Goal: Use online tool/utility: Use online tool/utility

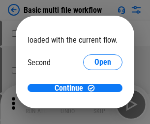
click at [94, 88] on span "Open" at bounding box center [102, 92] width 17 height 8
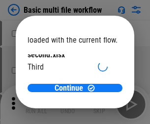
scroll to position [28, 0]
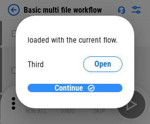
click at [71, 88] on span "Continue" at bounding box center [68, 88] width 28 height 8
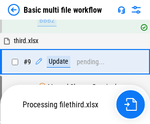
scroll to position [342, 0]
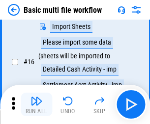
click at [36, 105] on img "button" at bounding box center [36, 101] width 12 height 12
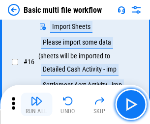
scroll to position [654, 0]
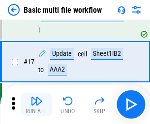
click at [36, 105] on img "button" at bounding box center [36, 101] width 12 height 12
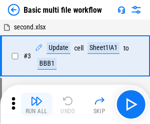
click at [36, 105] on img "button" at bounding box center [36, 101] width 12 height 12
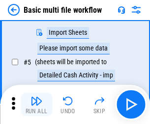
click at [36, 105] on img "button" at bounding box center [36, 101] width 12 height 12
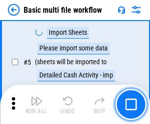
scroll to position [168, 0]
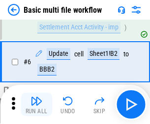
click at [36, 105] on img "button" at bounding box center [36, 101] width 12 height 12
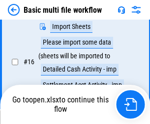
scroll to position [654, 0]
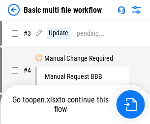
scroll to position [105, 0]
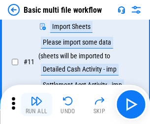
click at [36, 105] on img "button" at bounding box center [36, 101] width 12 height 12
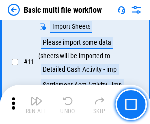
click at [36, 105] on img "button" at bounding box center [36, 101] width 12 height 12
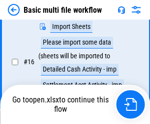
scroll to position [654, 0]
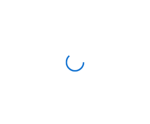
scroll to position [3, 0]
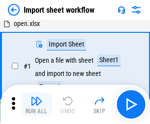
click at [36, 105] on img "button" at bounding box center [36, 101] width 12 height 12
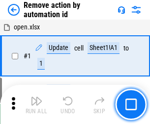
scroll to position [36, 0]
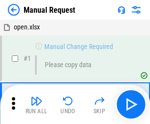
scroll to position [33, 0]
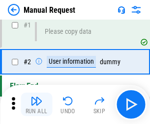
click at [36, 105] on img "button" at bounding box center [36, 101] width 12 height 12
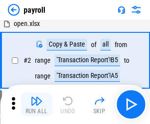
click at [36, 105] on img "button" at bounding box center [36, 101] width 12 height 12
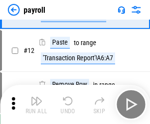
scroll to position [71, 0]
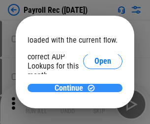
click at [71, 88] on span "Continue" at bounding box center [68, 88] width 28 height 8
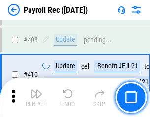
scroll to position [4557, 0]
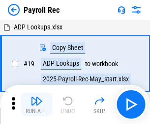
click at [36, 105] on img "button" at bounding box center [36, 101] width 12 height 12
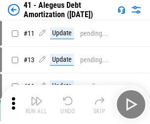
click at [36, 105] on img "button" at bounding box center [36, 101] width 12 height 12
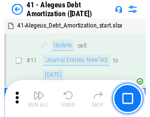
scroll to position [121, 0]
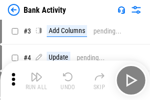
click at [36, 80] on img "button" at bounding box center [36, 77] width 12 height 12
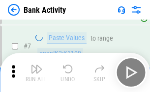
scroll to position [136, 0]
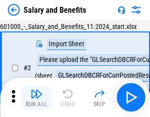
click at [36, 97] on img "button" at bounding box center [36, 94] width 12 height 12
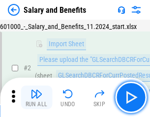
scroll to position [71, 0]
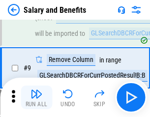
click at [36, 97] on img "button" at bounding box center [36, 94] width 12 height 12
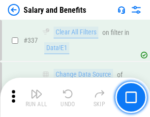
scroll to position [4598, 0]
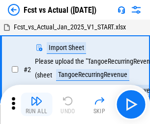
click at [36, 97] on img "button" at bounding box center [36, 101] width 12 height 12
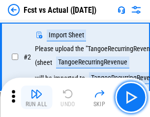
scroll to position [92, 0]
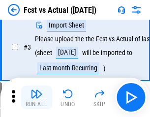
click at [36, 97] on img "button" at bounding box center [36, 94] width 12 height 12
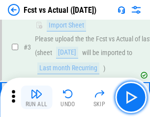
scroll to position [147, 0]
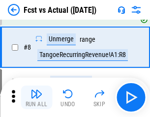
click at [36, 97] on img "button" at bounding box center [36, 94] width 12 height 12
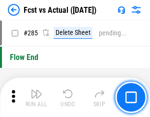
scroll to position [4647, 0]
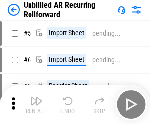
click at [36, 97] on img "button" at bounding box center [36, 101] width 12 height 12
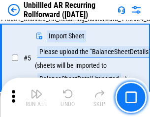
scroll to position [92, 0]
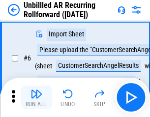
click at [36, 97] on img "button" at bounding box center [36, 94] width 12 height 12
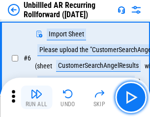
scroll to position [158, 0]
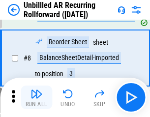
click at [36, 97] on img "button" at bounding box center [36, 94] width 12 height 12
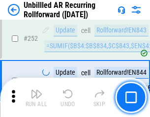
scroll to position [3335, 0]
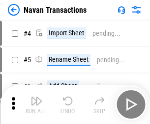
click at [36, 97] on img "button" at bounding box center [36, 101] width 12 height 12
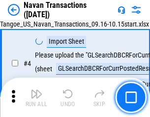
scroll to position [84, 0]
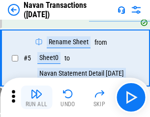
click at [36, 97] on img "button" at bounding box center [36, 94] width 12 height 12
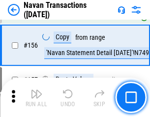
scroll to position [3184, 0]
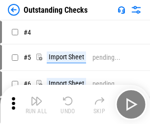
click at [36, 97] on img "button" at bounding box center [36, 101] width 12 height 12
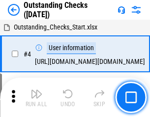
scroll to position [103, 0]
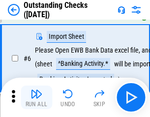
click at [36, 97] on img "button" at bounding box center [36, 94] width 12 height 12
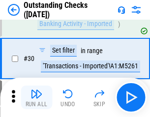
click at [36, 97] on img "button" at bounding box center [36, 94] width 12 height 12
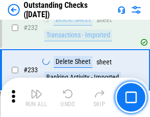
scroll to position [2982, 0]
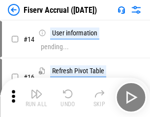
click at [36, 97] on img "button" at bounding box center [36, 94] width 12 height 12
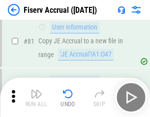
scroll to position [1290, 0]
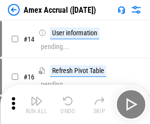
click at [36, 97] on img "button" at bounding box center [36, 101] width 12 height 12
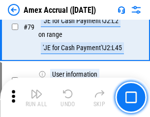
scroll to position [1275, 0]
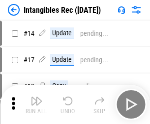
click at [36, 105] on img "button" at bounding box center [36, 101] width 12 height 12
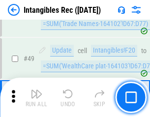
scroll to position [382, 0]
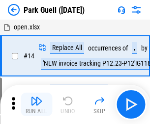
click at [36, 97] on img "button" at bounding box center [36, 101] width 12 height 12
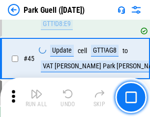
scroll to position [1228, 0]
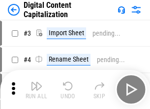
click at [36, 82] on img "button" at bounding box center [36, 87] width 12 height 12
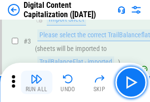
scroll to position [92, 0]
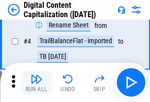
click at [36, 82] on img "button" at bounding box center [36, 79] width 12 height 12
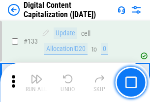
scroll to position [1041, 0]
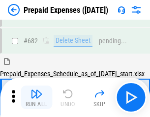
click at [36, 97] on img "button" at bounding box center [36, 94] width 12 height 12
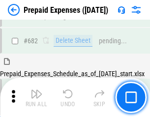
scroll to position [2700, 0]
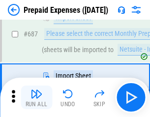
click at [36, 97] on img "button" at bounding box center [36, 94] width 12 height 12
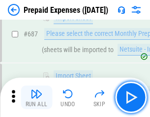
scroll to position [2750, 0]
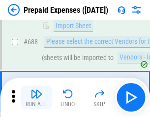
click at [36, 97] on img "button" at bounding box center [36, 94] width 12 height 12
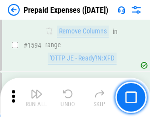
scroll to position [9560, 0]
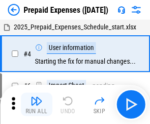
click at [36, 105] on img "button" at bounding box center [36, 101] width 12 height 12
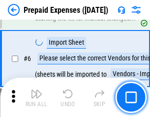
scroll to position [93, 0]
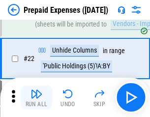
click at [36, 97] on img "button" at bounding box center [36, 94] width 12 height 12
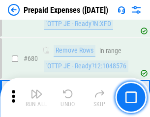
scroll to position [3419, 0]
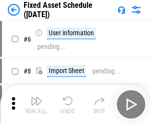
click at [36, 105] on img "button" at bounding box center [36, 101] width 12 height 12
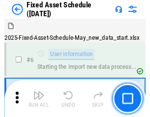
scroll to position [103, 0]
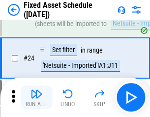
click at [36, 97] on img "button" at bounding box center [36, 94] width 12 height 12
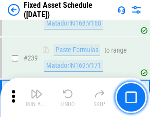
scroll to position [3042, 0]
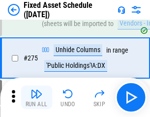
click at [36, 97] on img "button" at bounding box center [36, 94] width 12 height 12
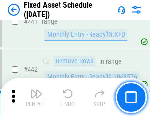
scroll to position [4389, 0]
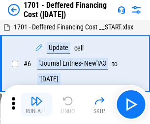
click at [36, 105] on img "button" at bounding box center [36, 101] width 12 height 12
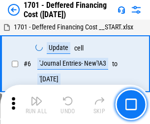
scroll to position [118, 0]
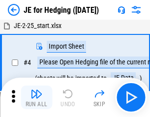
click at [36, 97] on img "button" at bounding box center [36, 94] width 12 height 12
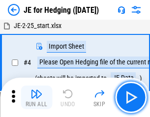
scroll to position [55, 0]
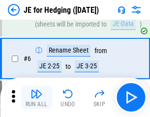
click at [36, 97] on img "button" at bounding box center [36, 94] width 12 height 12
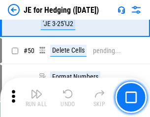
scroll to position [636, 0]
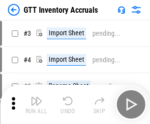
click at [36, 97] on img "button" at bounding box center [36, 101] width 12 height 12
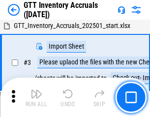
scroll to position [63, 0]
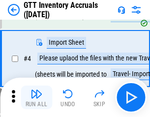
click at [36, 97] on img "button" at bounding box center [36, 94] width 12 height 12
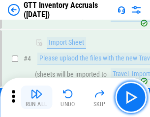
scroll to position [113, 0]
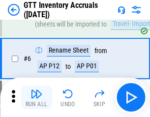
click at [36, 97] on img "button" at bounding box center [36, 94] width 12 height 12
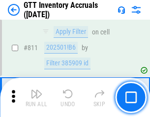
scroll to position [7453, 0]
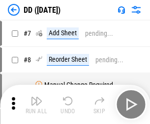
click at [36, 105] on img "button" at bounding box center [36, 101] width 12 height 12
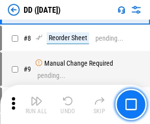
scroll to position [95, 0]
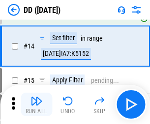
click at [36, 105] on img "button" at bounding box center [36, 101] width 12 height 12
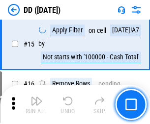
scroll to position [252, 0]
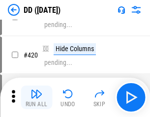
click at [36, 97] on img "button" at bounding box center [36, 94] width 12 height 12
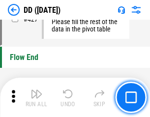
scroll to position [4700, 0]
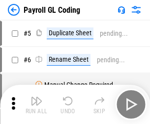
click at [36, 105] on img "button" at bounding box center [36, 101] width 12 height 12
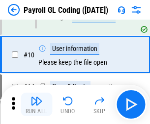
click at [36, 105] on img "button" at bounding box center [36, 101] width 12 height 12
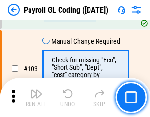
scroll to position [2304, 0]
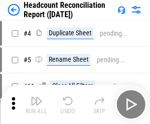
click at [36, 105] on img "button" at bounding box center [36, 101] width 12 height 12
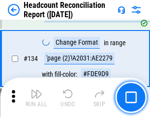
scroll to position [1180, 0]
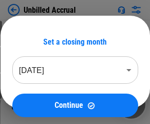
click at [36, 105] on img "button" at bounding box center [36, 101] width 12 height 12
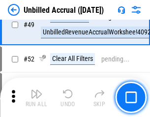
scroll to position [891, 0]
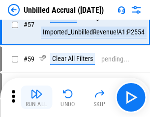
click at [36, 97] on img "button" at bounding box center [36, 94] width 12 height 12
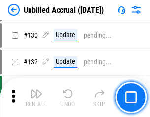
scroll to position [2925, 0]
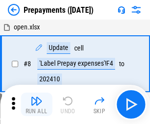
click at [36, 105] on img "button" at bounding box center [36, 101] width 12 height 12
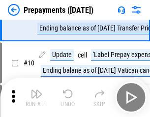
scroll to position [61, 0]
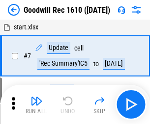
scroll to position [168, 0]
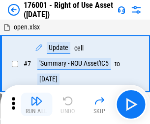
click at [36, 105] on img "button" at bounding box center [36, 101] width 12 height 12
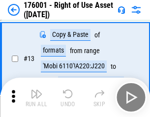
scroll to position [63, 0]
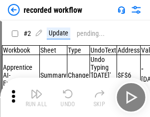
click at [36, 97] on img "button" at bounding box center [36, 94] width 12 height 12
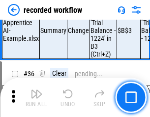
scroll to position [3069, 0]
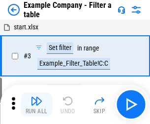
click at [36, 105] on img "button" at bounding box center [36, 101] width 12 height 12
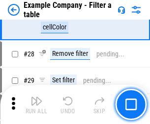
scroll to position [899, 0]
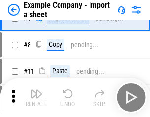
click at [36, 97] on img "button" at bounding box center [36, 94] width 12 height 12
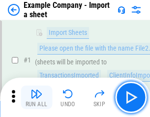
scroll to position [82, 0]
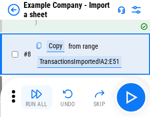
click at [36, 97] on img "button" at bounding box center [36, 94] width 12 height 12
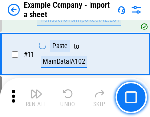
scroll to position [217, 0]
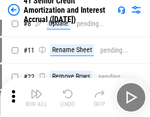
click at [36, 97] on img "button" at bounding box center [36, 94] width 12 height 12
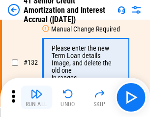
click at [36, 97] on img "button" at bounding box center [36, 94] width 12 height 12
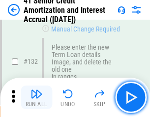
scroll to position [1026, 0]
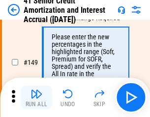
click at [36, 97] on img "button" at bounding box center [36, 94] width 12 height 12
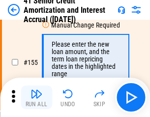
click at [36, 97] on img "button" at bounding box center [36, 94] width 12 height 12
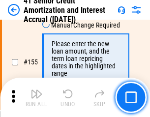
scroll to position [1197, 0]
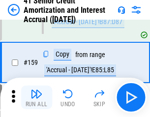
click at [36, 97] on img "button" at bounding box center [36, 94] width 12 height 12
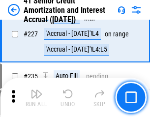
scroll to position [2199, 0]
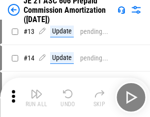
click at [36, 97] on img "button" at bounding box center [36, 94] width 12 height 12
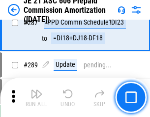
scroll to position [1807, 0]
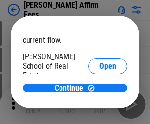
click at [99, 114] on span "Open" at bounding box center [107, 118] width 17 height 8
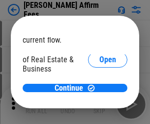
click at [99, 103] on span "Open" at bounding box center [107, 107] width 17 height 8
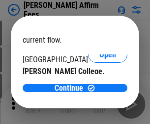
click at [99, 92] on span "Open" at bounding box center [107, 96] width 17 height 8
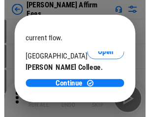
scroll to position [154, 0]
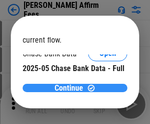
click at [71, 88] on span "Continue" at bounding box center [68, 88] width 28 height 8
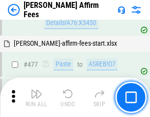
scroll to position [2670, 0]
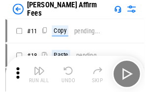
scroll to position [10, 0]
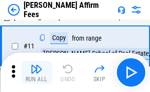
click at [36, 73] on img "button" at bounding box center [36, 69] width 12 height 12
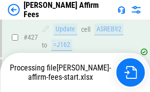
scroll to position [2575, 0]
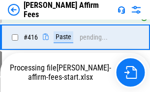
scroll to position [2020, 0]
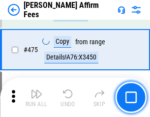
scroll to position [2563, 0]
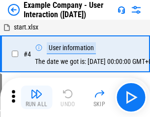
click at [36, 97] on img "button" at bounding box center [36, 94] width 12 height 12
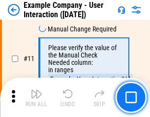
scroll to position [213, 0]
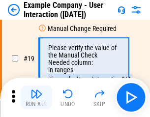
click at [36, 97] on img "button" at bounding box center [36, 94] width 12 height 12
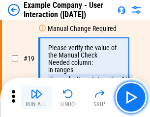
click at [36, 97] on img "button" at bounding box center [36, 94] width 12 height 12
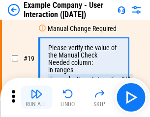
click at [36, 97] on img "button" at bounding box center [36, 94] width 12 height 12
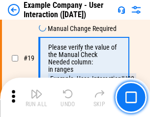
scroll to position [271, 0]
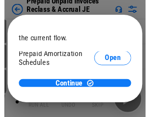
scroll to position [58, 0]
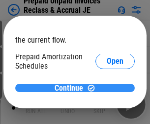
click at [71, 88] on span "Continue" at bounding box center [68, 88] width 28 height 8
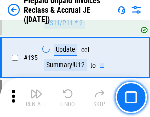
scroll to position [1273, 0]
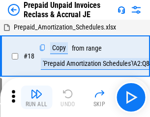
click at [36, 97] on img "button" at bounding box center [36, 94] width 12 height 12
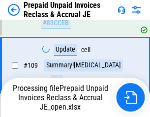
scroll to position [751, 0]
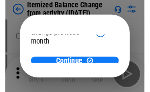
scroll to position [72, 0]
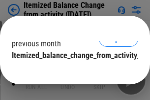
click at [71, 71] on span "Continue" at bounding box center [68, 75] width 28 height 8
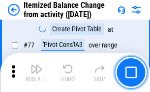
scroll to position [960, 0]
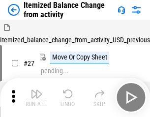
scroll to position [15, 0]
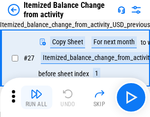
click at [36, 97] on img "button" at bounding box center [36, 94] width 12 height 12
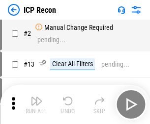
click at [36, 105] on img "button" at bounding box center [36, 101] width 12 height 12
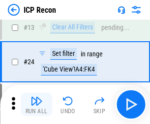
click at [36, 105] on img "button" at bounding box center [36, 101] width 12 height 12
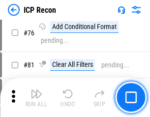
scroll to position [882, 0]
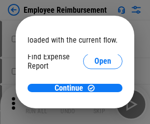
click at [94, 114] on span "Open" at bounding box center [102, 118] width 17 height 8
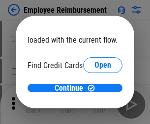
scroll to position [57, 0]
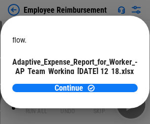
click at [109, 82] on span "Open" at bounding box center [117, 86] width 17 height 8
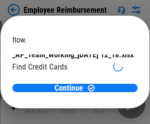
scroll to position [102, 0]
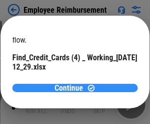
click at [71, 88] on span "Continue" at bounding box center [68, 88] width 28 height 8
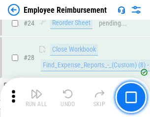
scroll to position [459, 0]
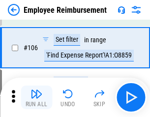
click at [36, 97] on img "button" at bounding box center [36, 94] width 12 height 12
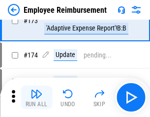
click at [36, 97] on img "button" at bounding box center [36, 94] width 12 height 12
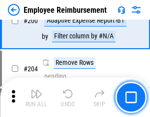
scroll to position [2484, 0]
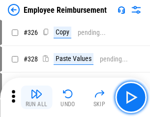
click at [36, 97] on img "button" at bounding box center [36, 94] width 12 height 12
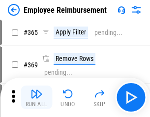
click at [36, 97] on img "button" at bounding box center [36, 94] width 12 height 12
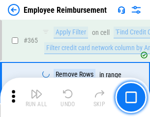
scroll to position [5062, 0]
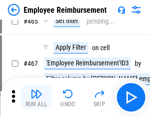
click at [36, 97] on img "button" at bounding box center [36, 94] width 12 height 12
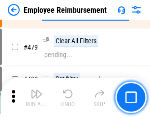
scroll to position [6064, 0]
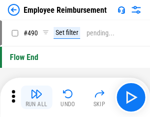
click at [36, 97] on img "button" at bounding box center [36, 94] width 12 height 12
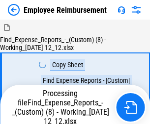
scroll to position [33, 0]
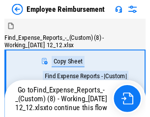
scroll to position [33, 0]
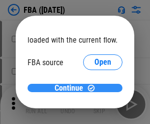
click at [71, 88] on span "Continue" at bounding box center [68, 88] width 28 height 8
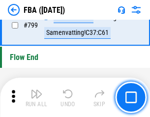
scroll to position [8790, 0]
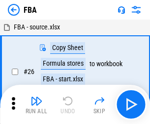
scroll to position [10, 0]
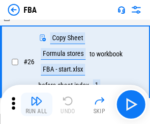
click at [36, 105] on img "button" at bounding box center [36, 101] width 12 height 12
